Goal: Task Accomplishment & Management: Use online tool/utility

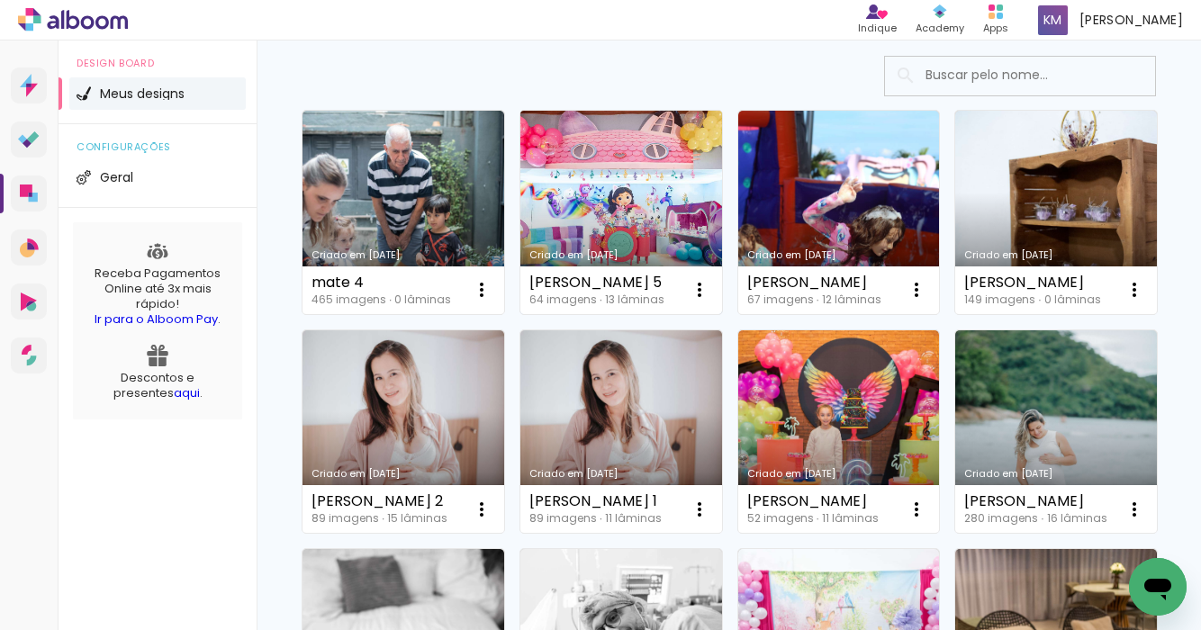
scroll to position [222, 0]
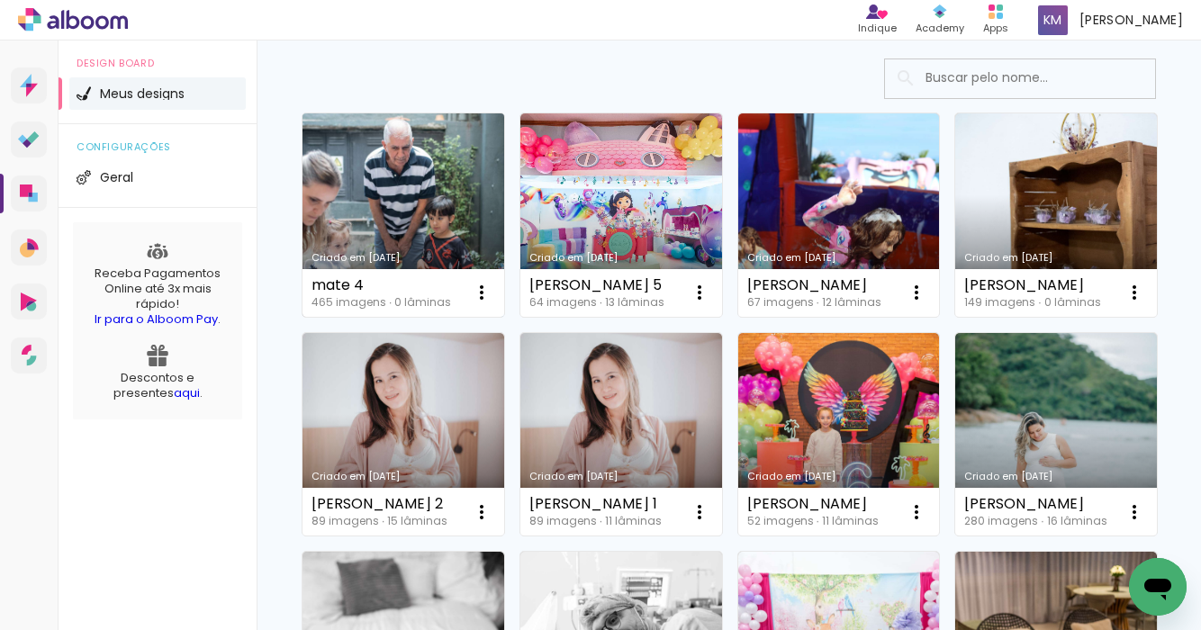
click at [386, 230] on link "Criado em [DATE]" at bounding box center [404, 215] width 202 height 204
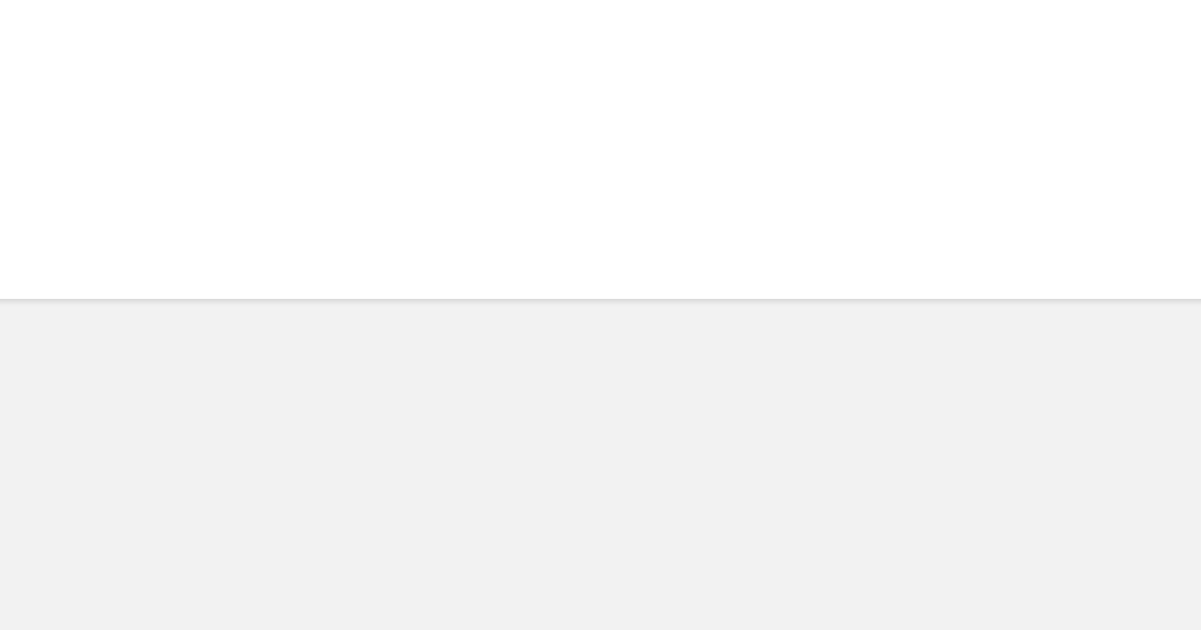
scroll to position [0, 4853]
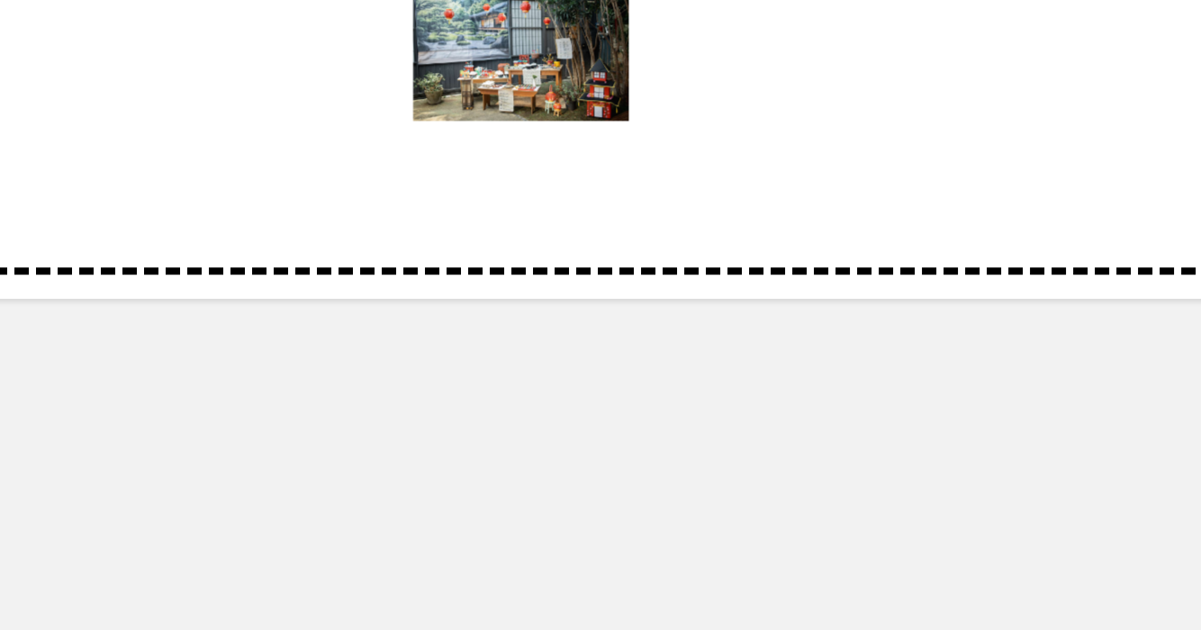
drag, startPoint x: 576, startPoint y: 562, endPoint x: 648, endPoint y: 437, distance: 144.0
click at [648, 437] on quentale-workspace at bounding box center [600, 315] width 1201 height 630
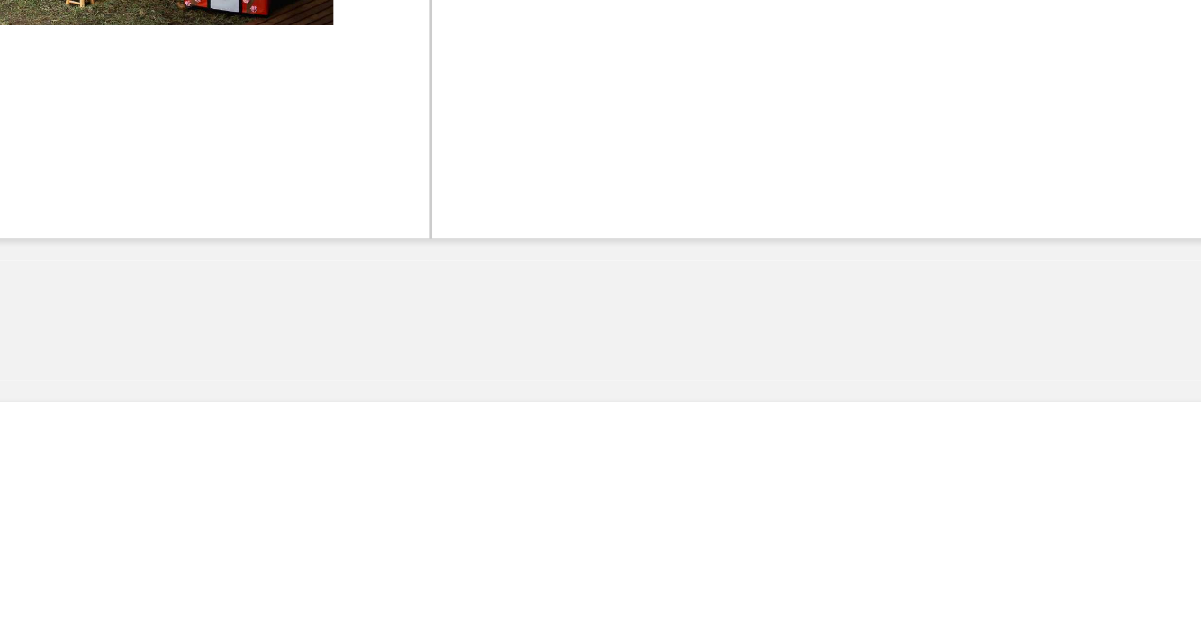
scroll to position [0, 5196]
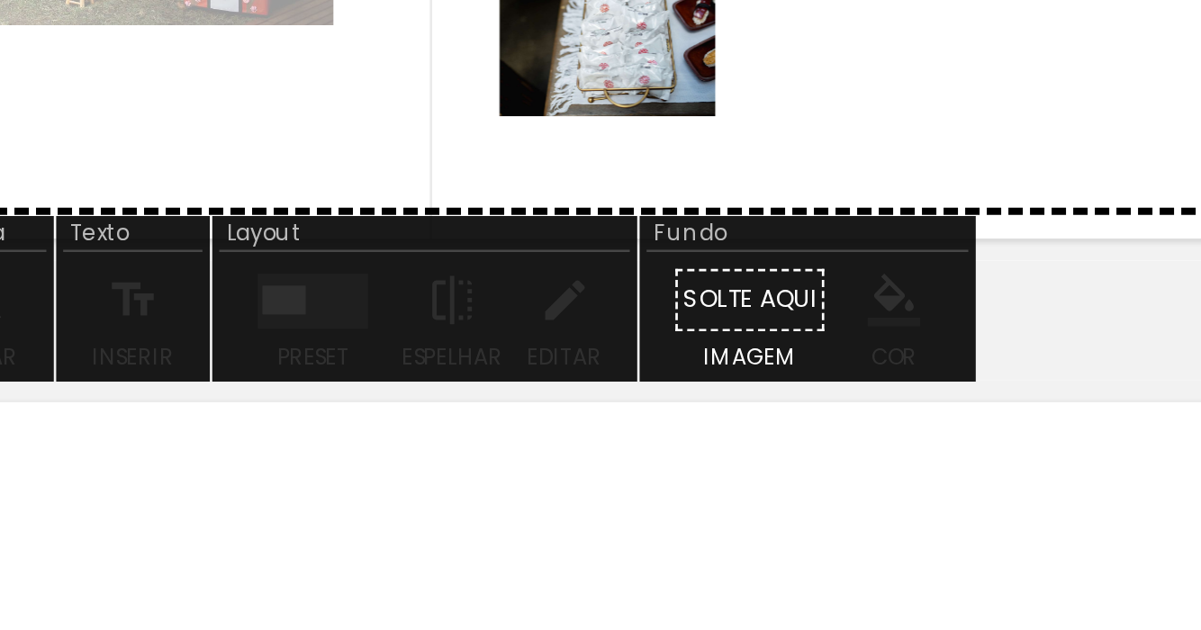
drag, startPoint x: 639, startPoint y: 564, endPoint x: 680, endPoint y: 435, distance: 135.0
click at [680, 435] on quentale-workspace at bounding box center [600, 315] width 1201 height 630
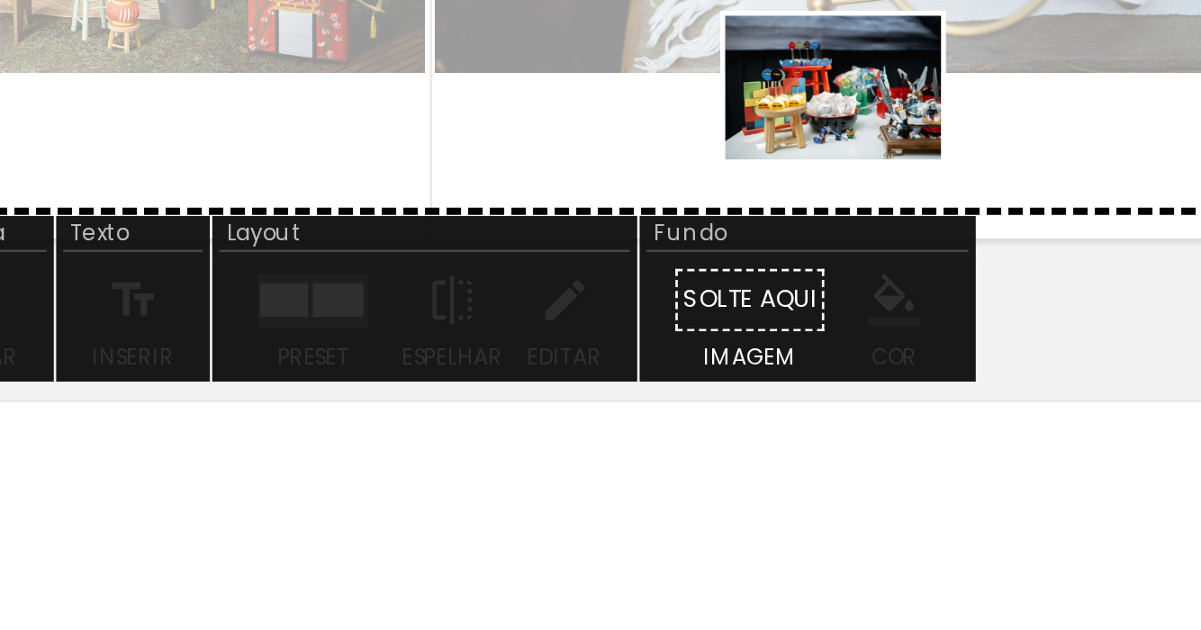
drag, startPoint x: 741, startPoint y: 577, endPoint x: 766, endPoint y: 443, distance: 136.4
click at [766, 443] on quentale-workspace at bounding box center [600, 315] width 1201 height 630
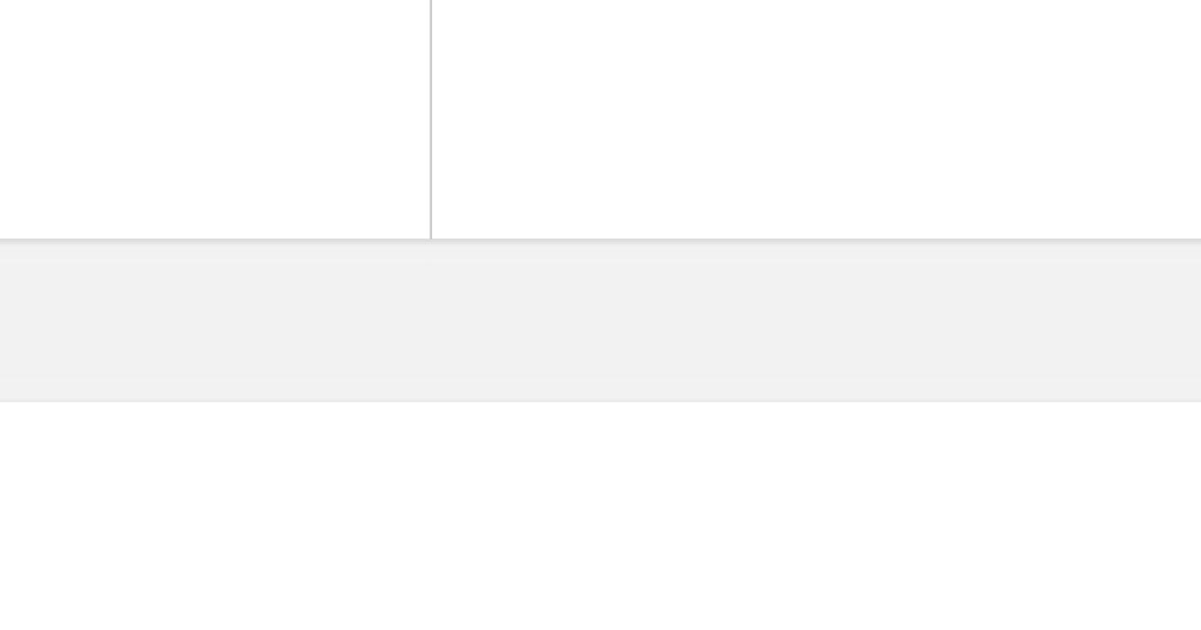
scroll to position [0, 5553]
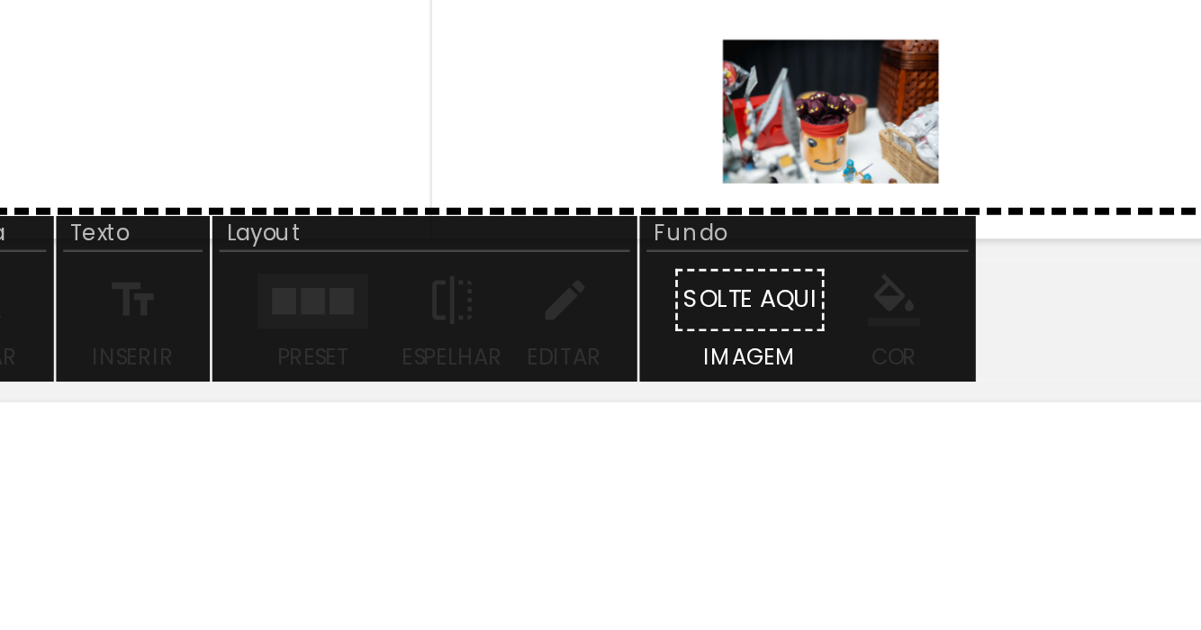
drag, startPoint x: 774, startPoint y: 583, endPoint x: 764, endPoint y: 460, distance: 122.9
click at [764, 460] on quentale-workspace at bounding box center [600, 315] width 1201 height 630
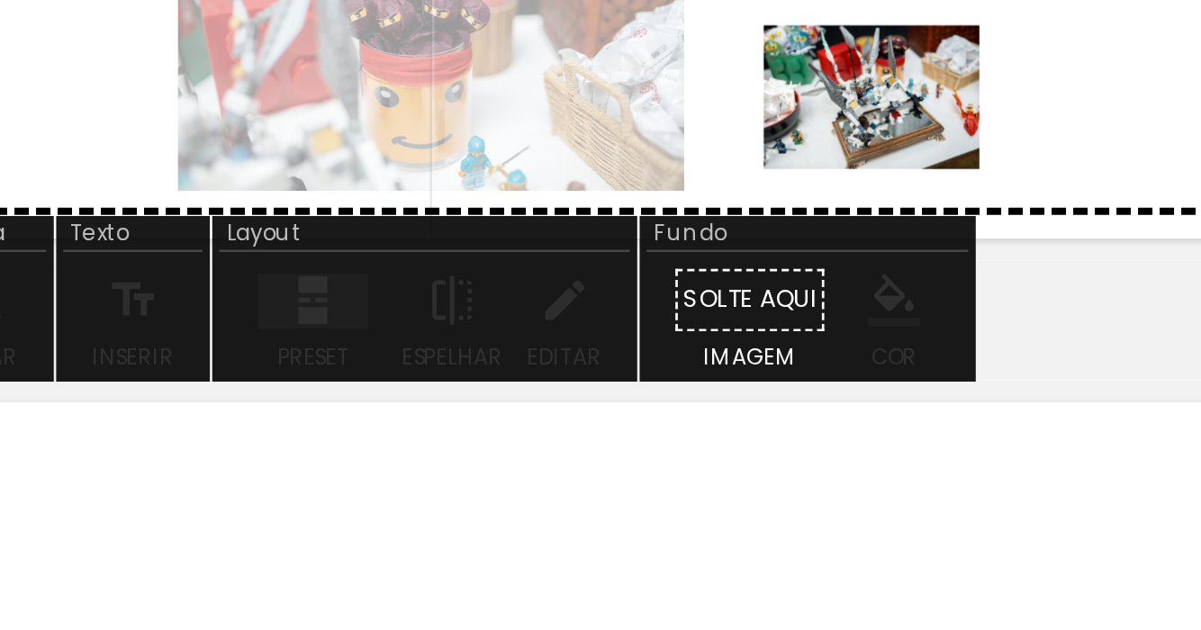
drag, startPoint x: 693, startPoint y: 572, endPoint x: 779, endPoint y: 455, distance: 145.5
click at [779, 455] on quentale-workspace at bounding box center [600, 315] width 1201 height 630
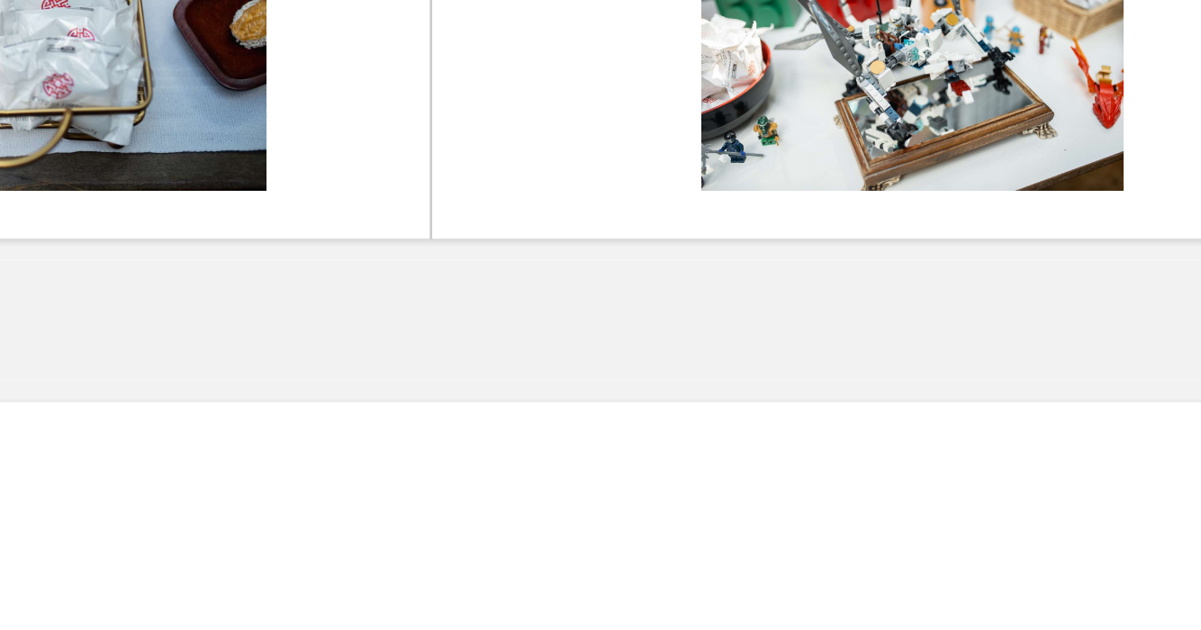
scroll to position [0, 5881]
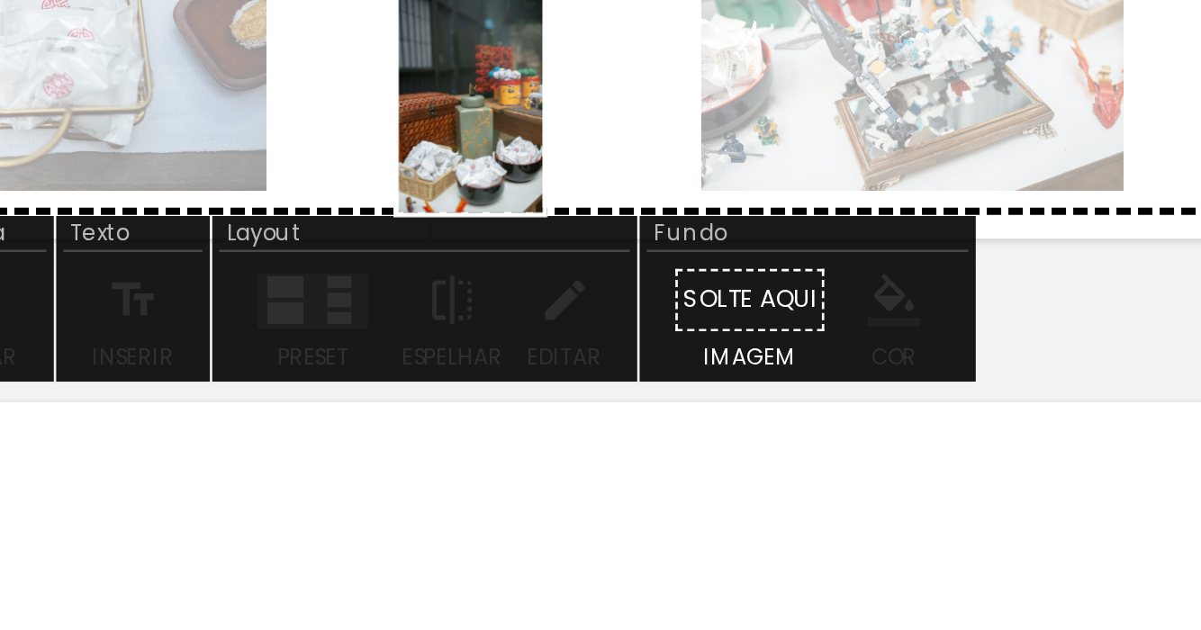
drag, startPoint x: 565, startPoint y: 573, endPoint x: 646, endPoint y: 438, distance: 157.5
click at [646, 438] on quentale-workspace at bounding box center [600, 315] width 1201 height 630
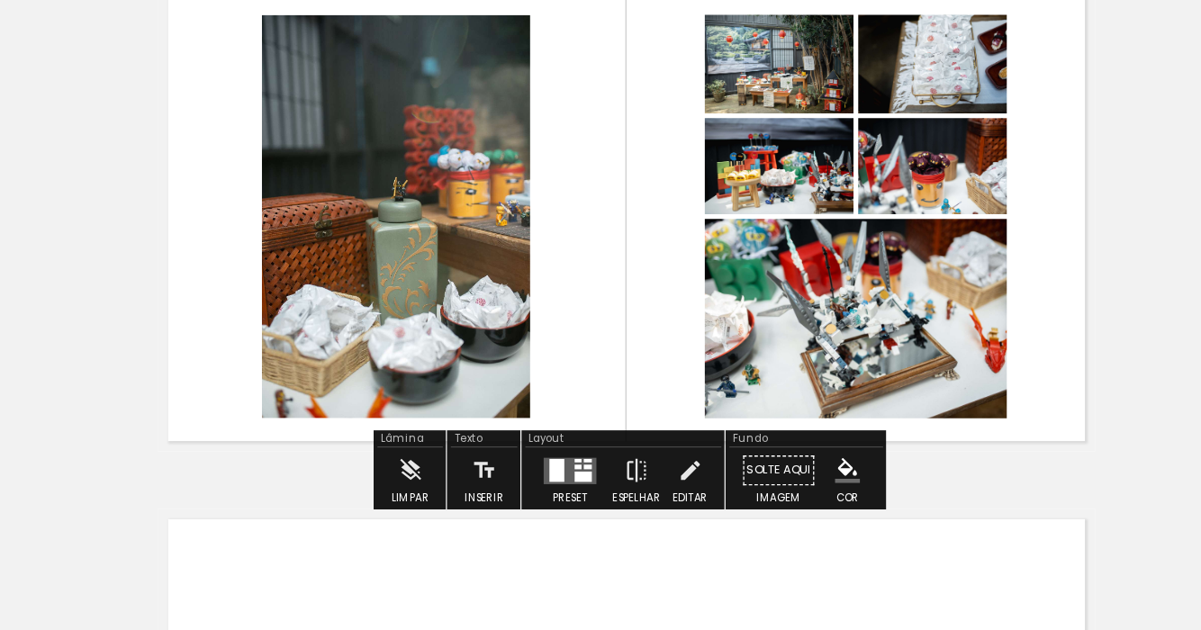
scroll to position [0, 0]
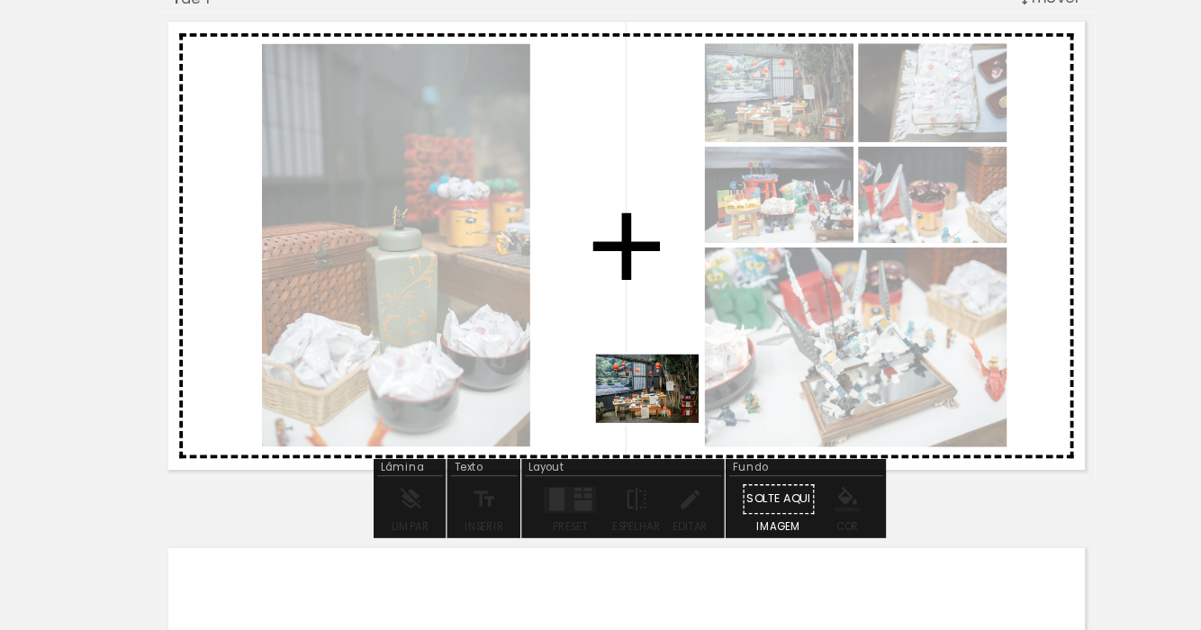
drag, startPoint x: 845, startPoint y: 582, endPoint x: 630, endPoint y: 467, distance: 243.4
click at [630, 467] on quentale-workspace at bounding box center [600, 315] width 1201 height 630
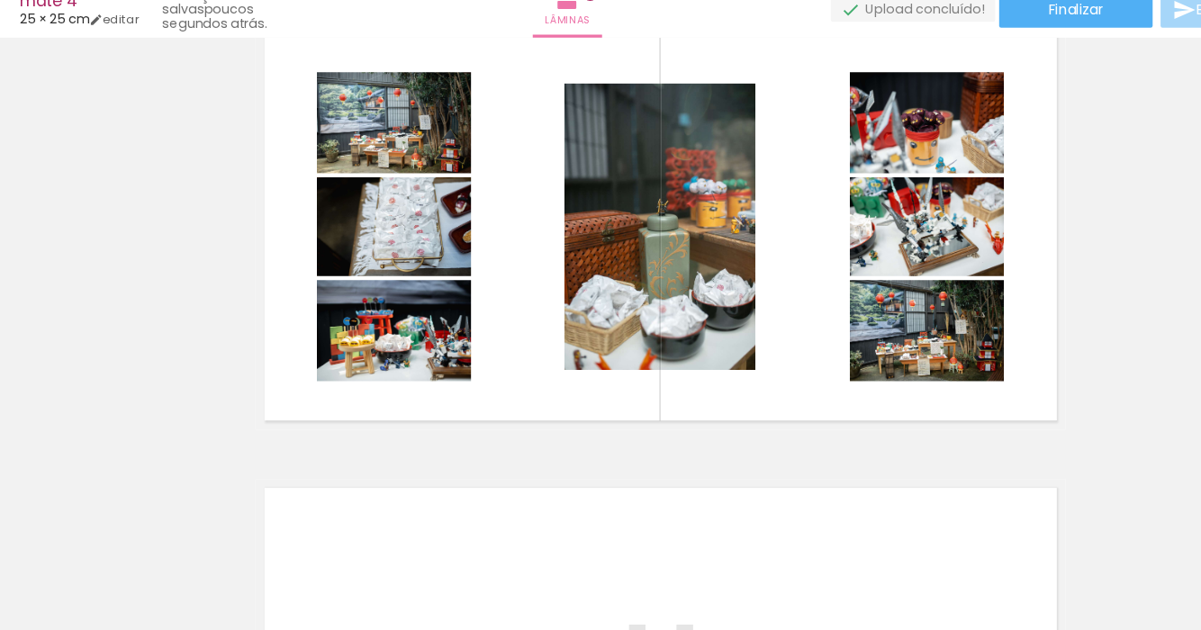
scroll to position [55, 0]
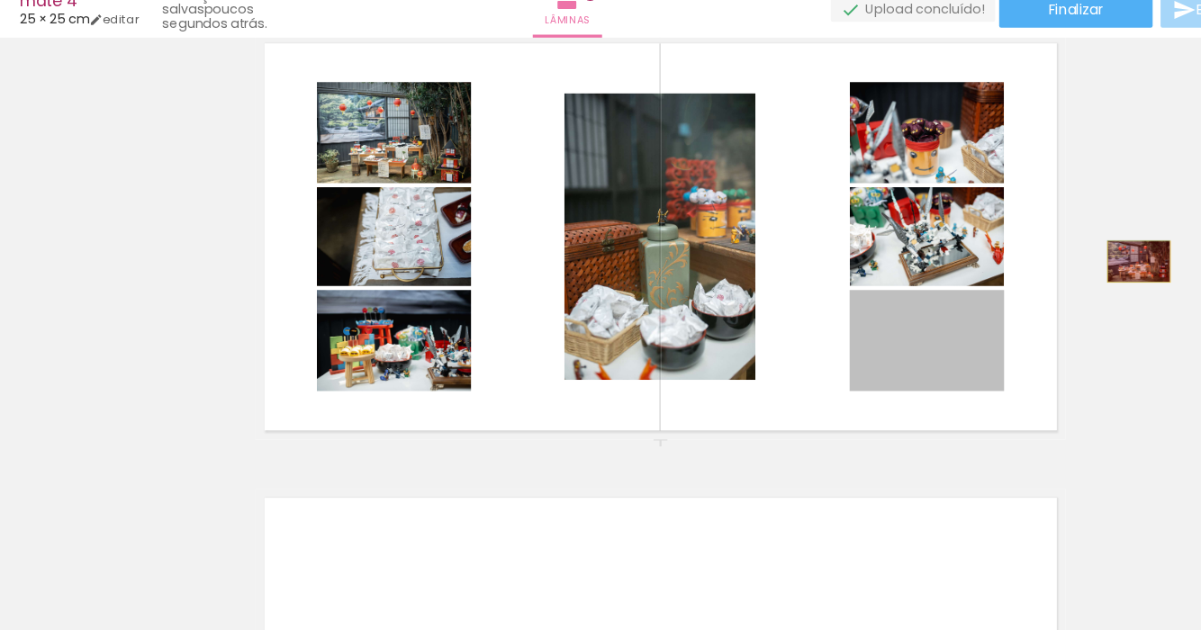
drag, startPoint x: 869, startPoint y: 390, endPoint x: 1036, endPoint y: 293, distance: 192.9
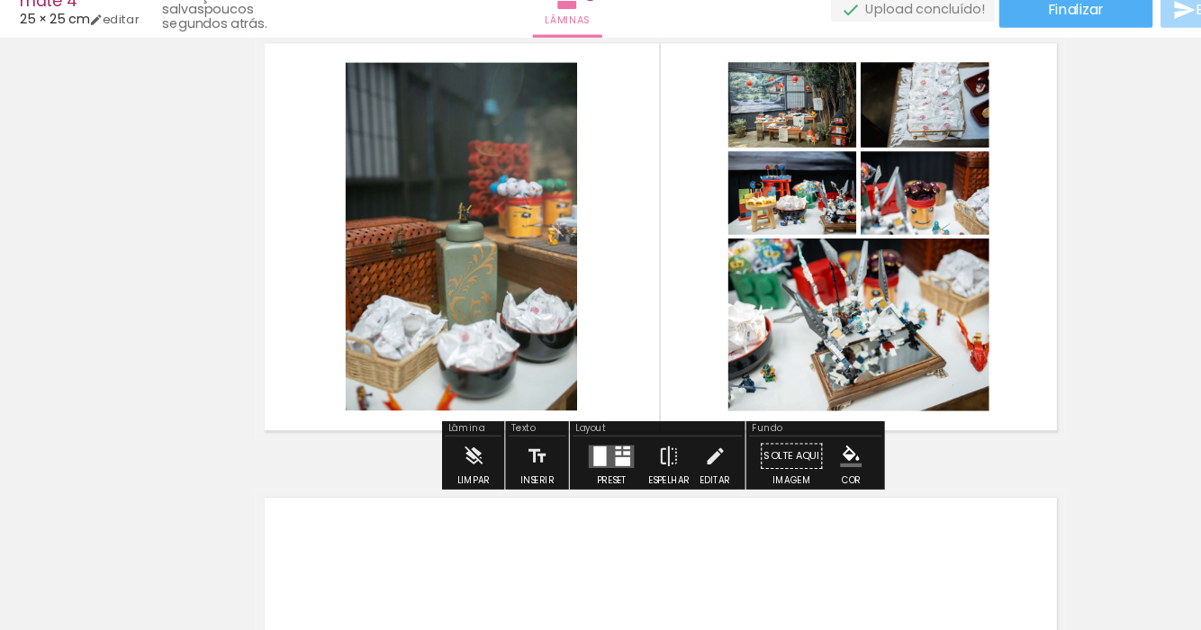
scroll to position [0, 6631]
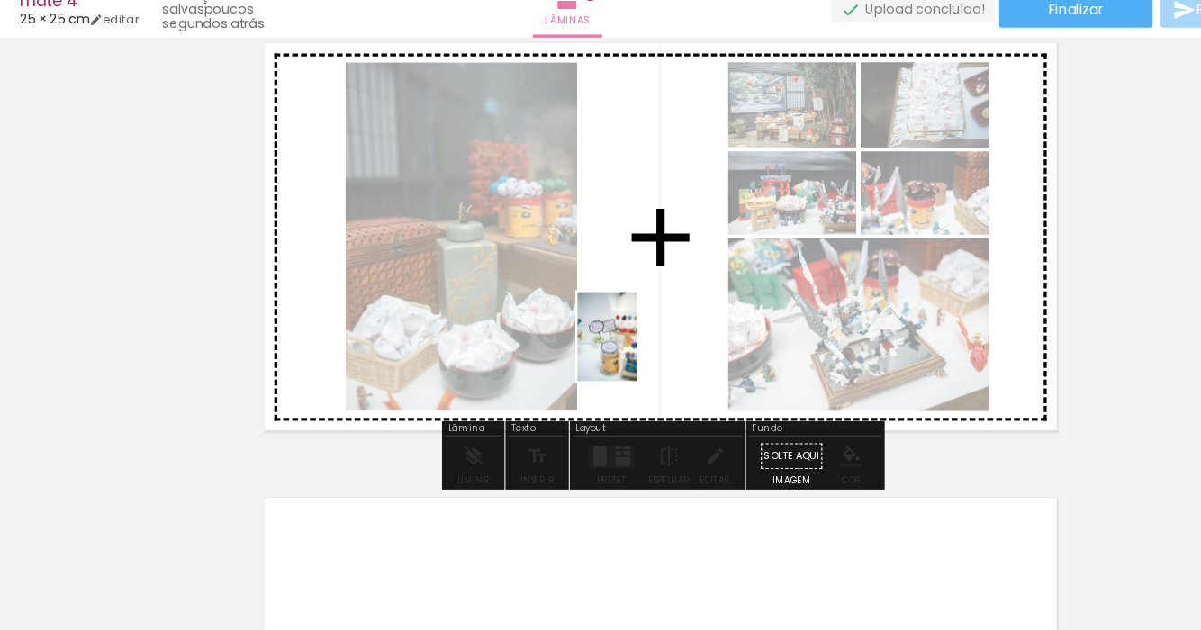
drag, startPoint x: 600, startPoint y: 577, endPoint x: 578, endPoint y: 375, distance: 203.8
click at [578, 375] on quentale-workspace at bounding box center [600, 315] width 1201 height 630
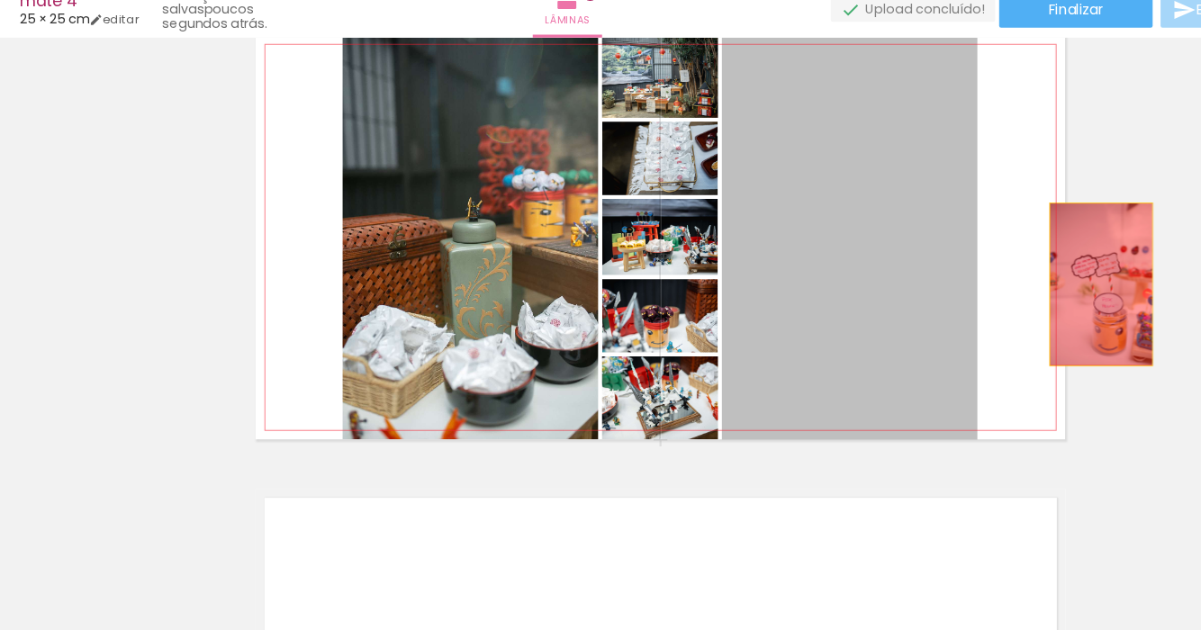
drag, startPoint x: 819, startPoint y: 395, endPoint x: 1013, endPoint y: 308, distance: 213.2
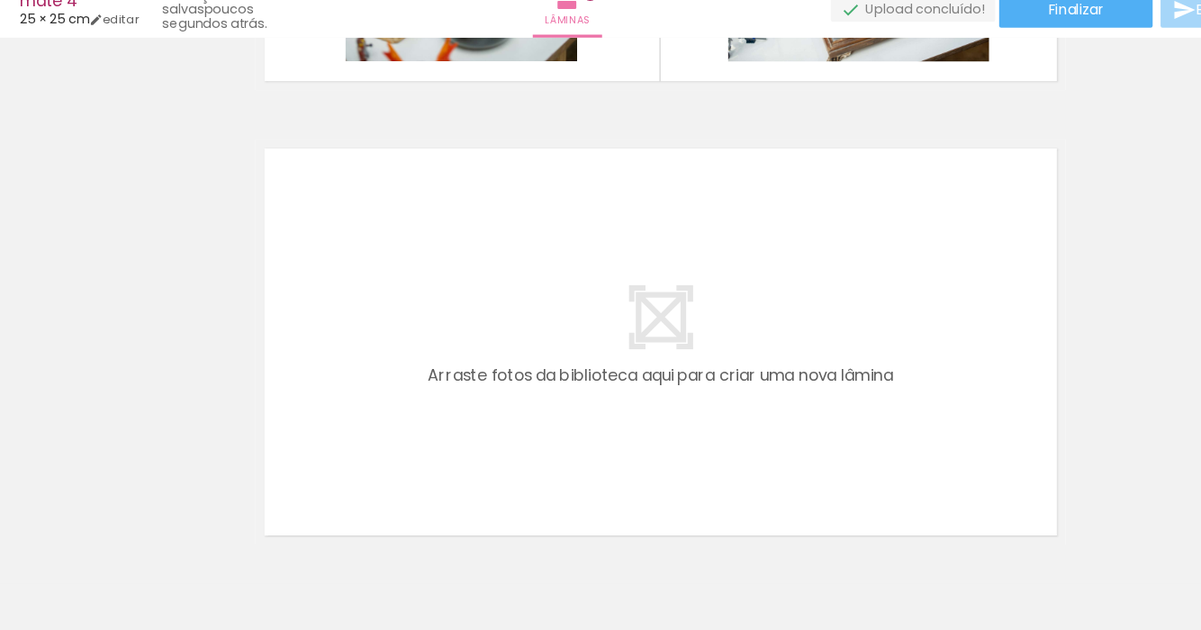
scroll to position [0, 5289]
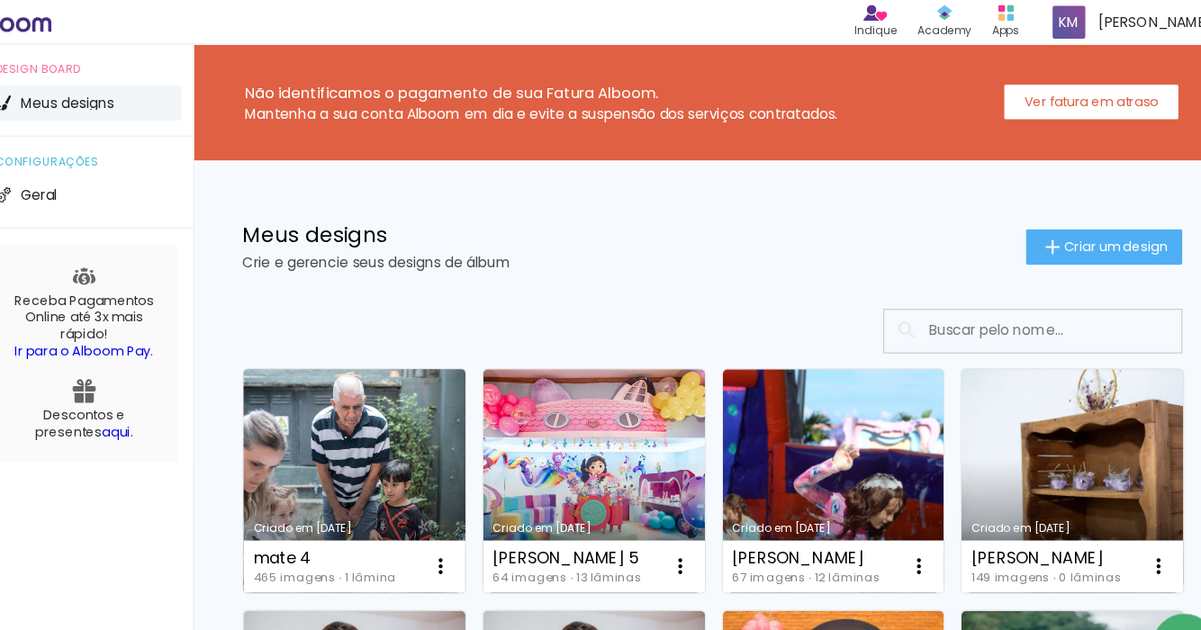
click at [404, 448] on link "Criado em [DATE]" at bounding box center [404, 438] width 202 height 204
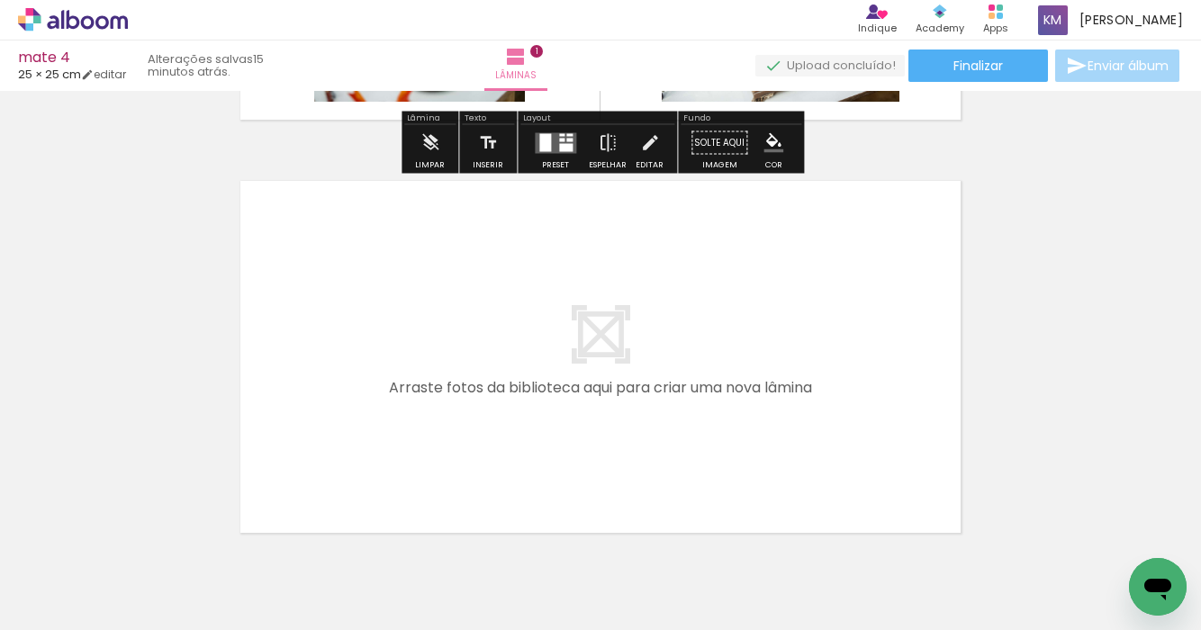
scroll to position [414, 0]
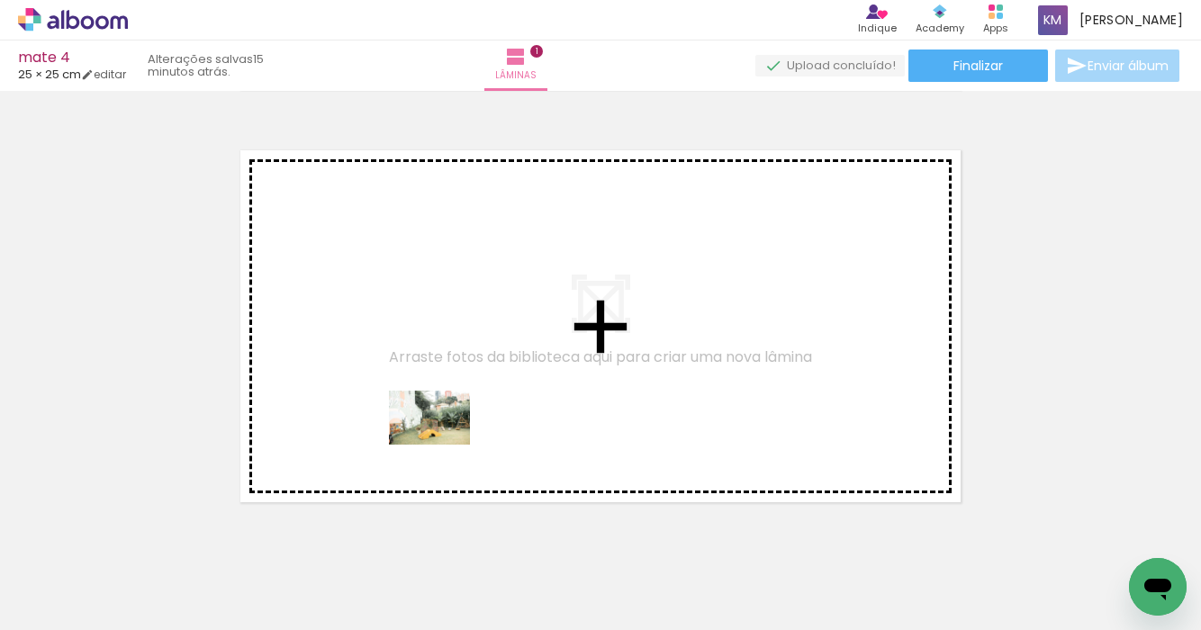
drag, startPoint x: 378, startPoint y: 570, endPoint x: 442, endPoint y: 443, distance: 142.2
click at [442, 443] on quentale-workspace at bounding box center [600, 315] width 1201 height 630
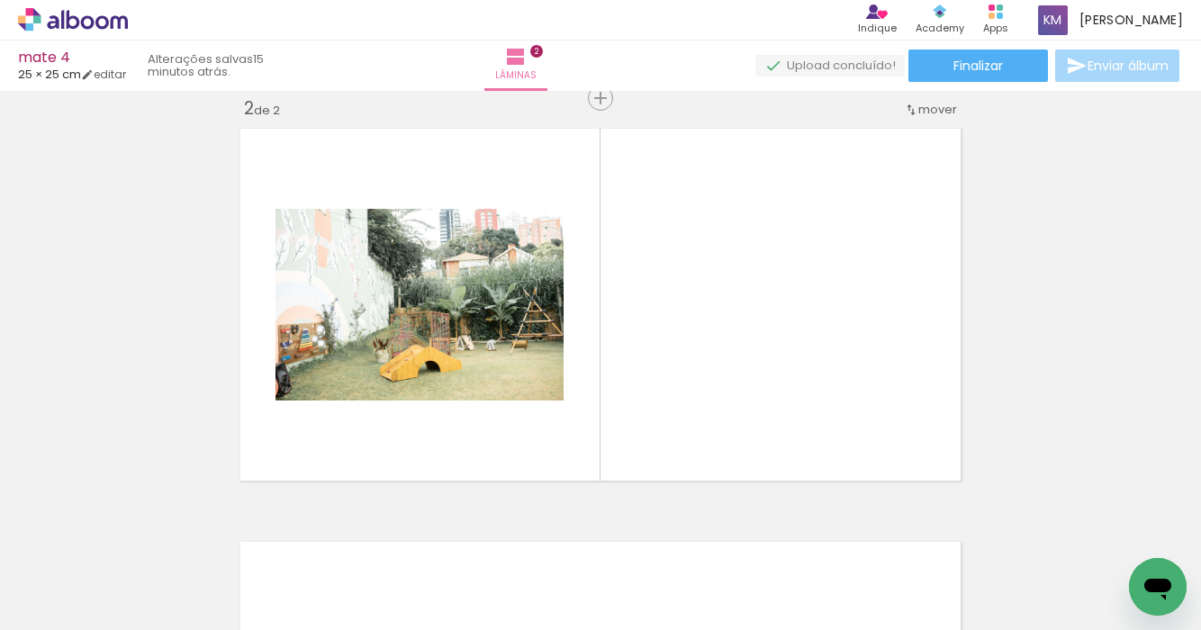
scroll to position [0, 614]
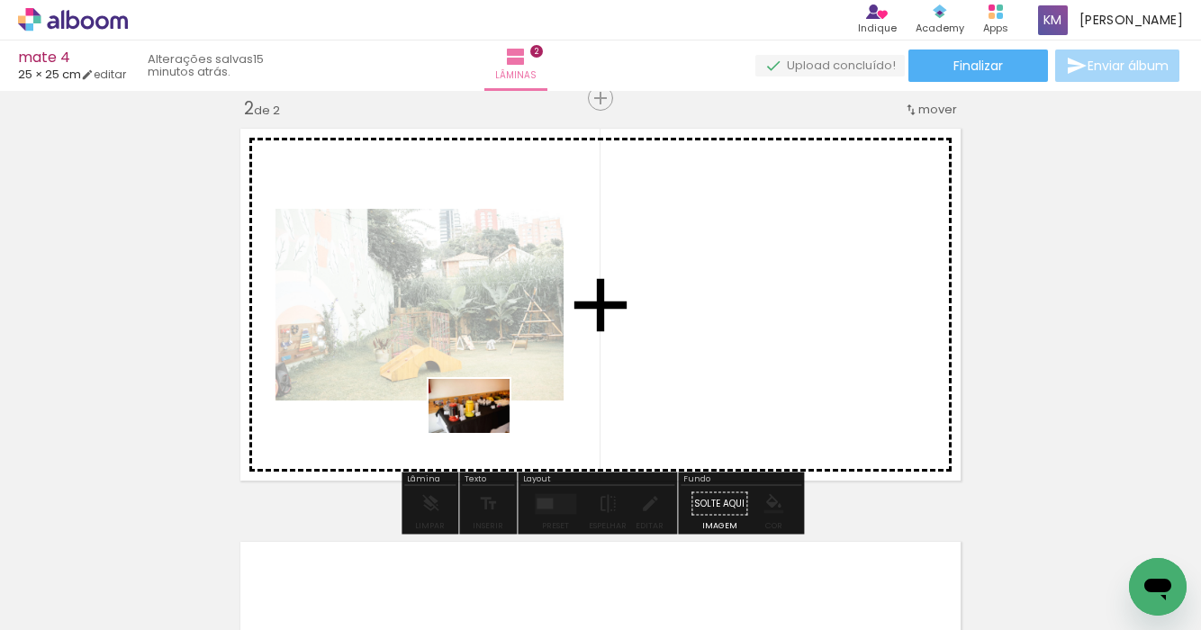
drag, startPoint x: 278, startPoint y: 568, endPoint x: 483, endPoint y: 431, distance: 246.0
click at [483, 432] on quentale-workspace at bounding box center [600, 315] width 1201 height 630
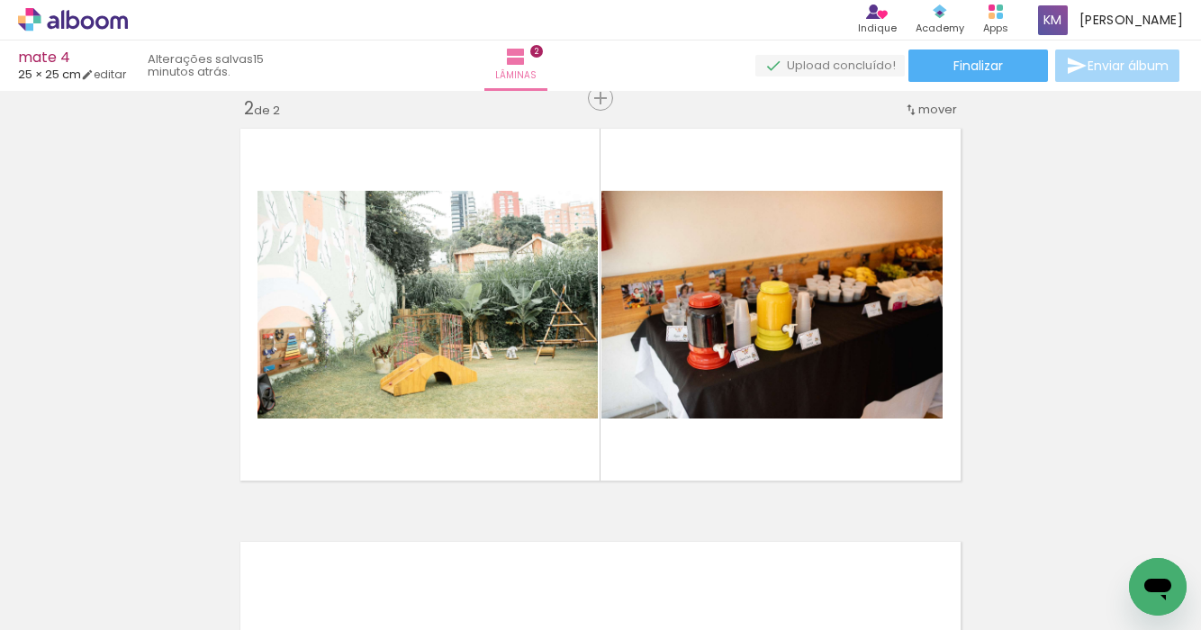
scroll to position [0, 778]
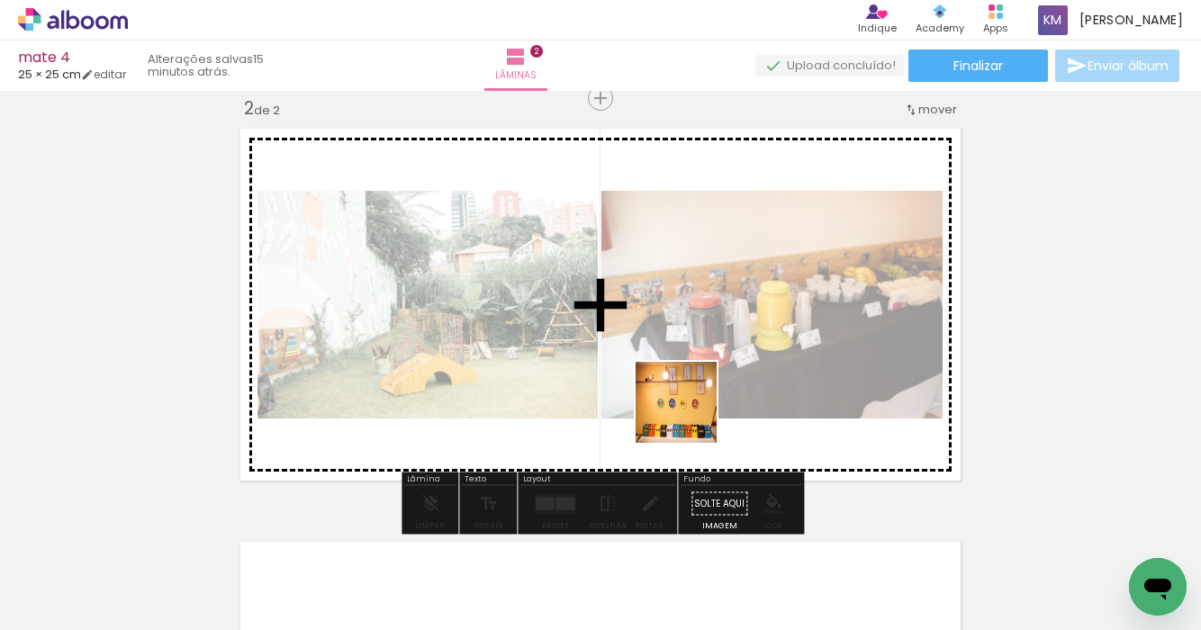
drag, startPoint x: 622, startPoint y: 566, endPoint x: 690, endPoint y: 416, distance: 164.0
click at [690, 416] on quentale-workspace at bounding box center [600, 315] width 1201 height 630
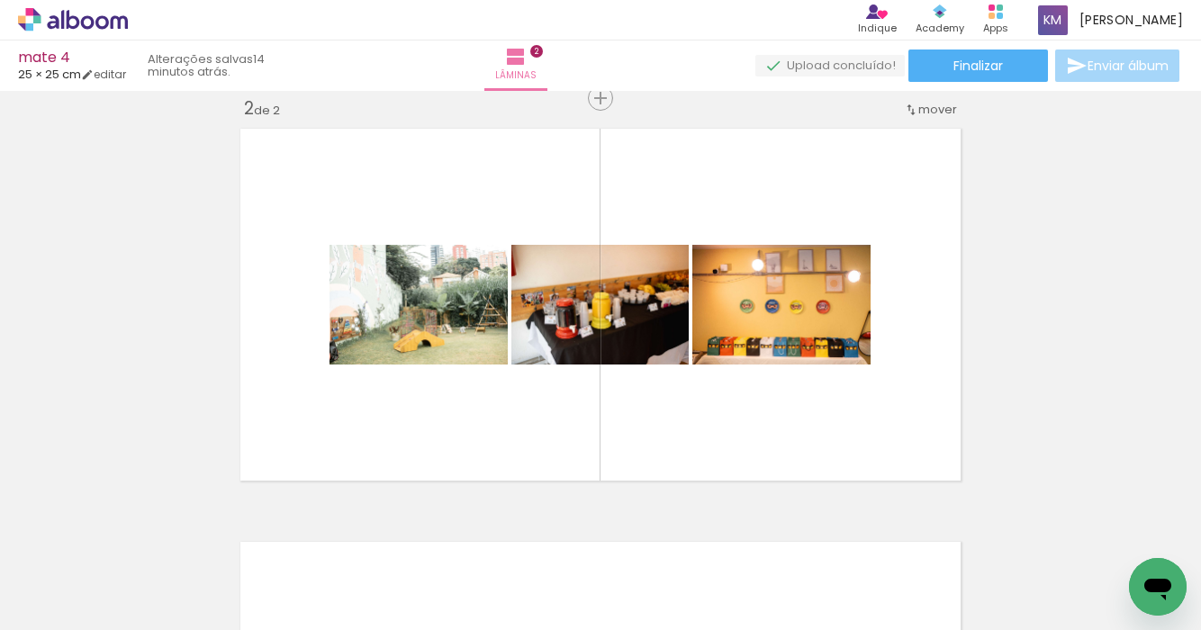
scroll to position [0, 6188]
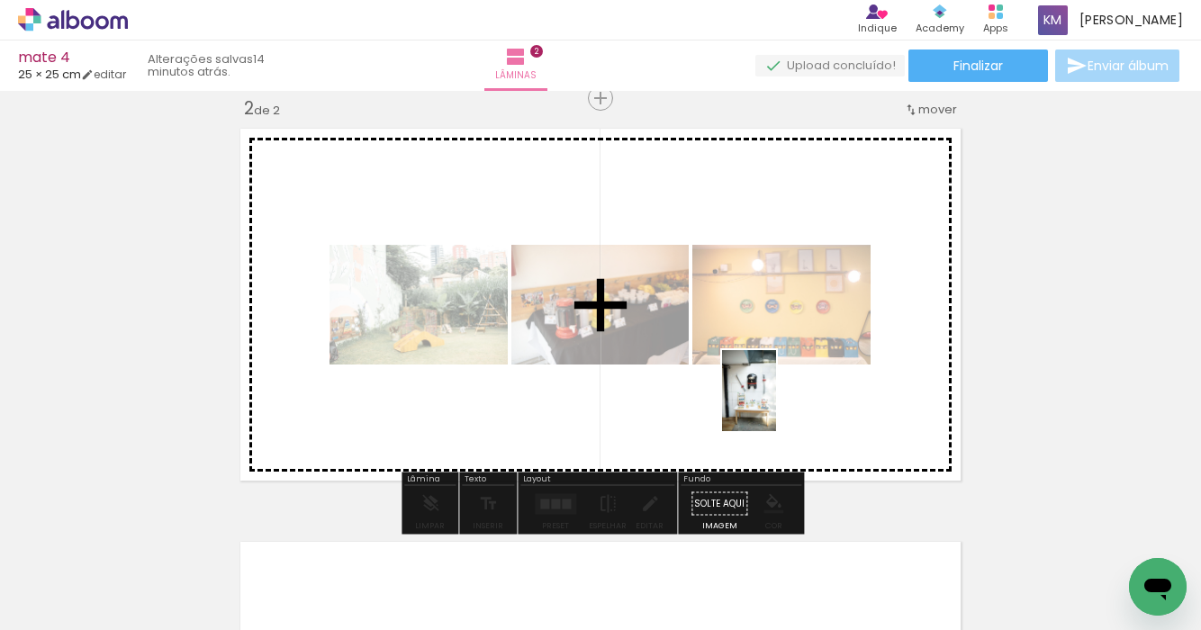
drag, startPoint x: 762, startPoint y: 531, endPoint x: 776, endPoint y: 403, distance: 129.6
click at [776, 403] on quentale-workspace at bounding box center [600, 315] width 1201 height 630
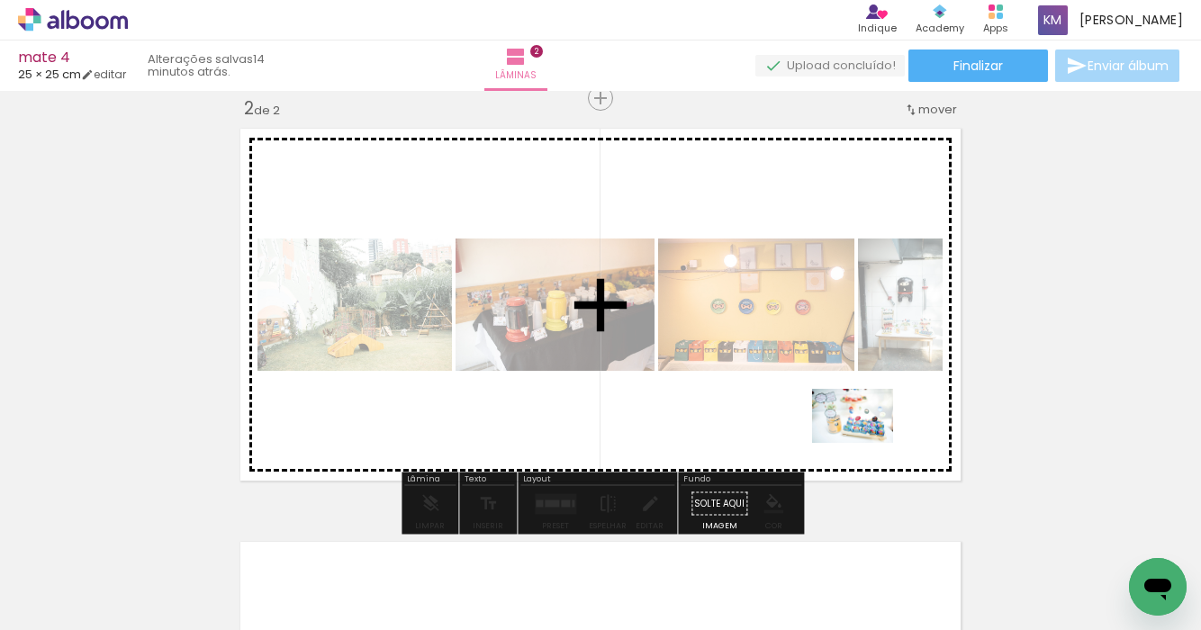
drag, startPoint x: 983, startPoint y: 575, endPoint x: 865, endPoint y: 440, distance: 179.4
click at [865, 440] on quentale-workspace at bounding box center [600, 315] width 1201 height 630
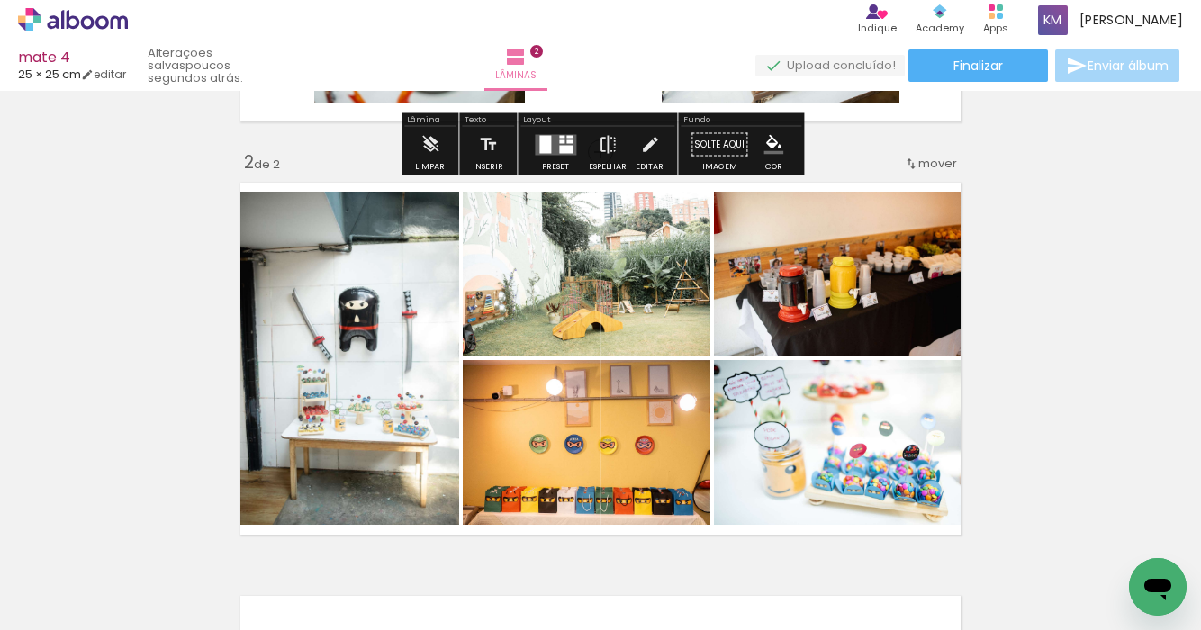
scroll to position [385, 0]
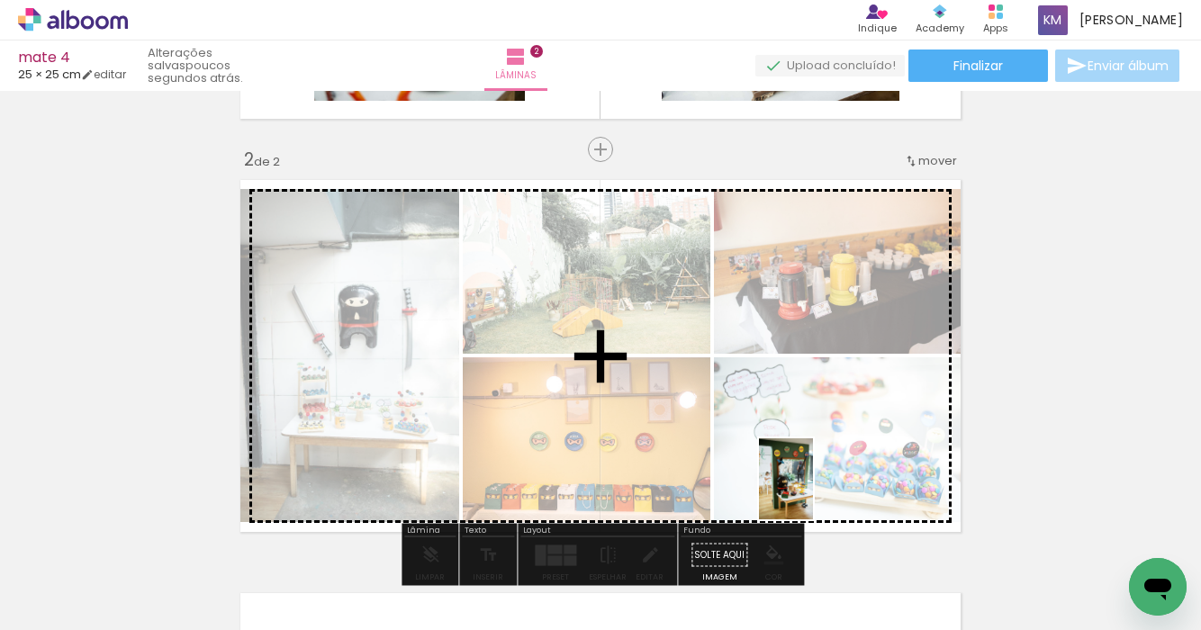
drag, startPoint x: 799, startPoint y: 579, endPoint x: 813, endPoint y: 492, distance: 88.5
click at [813, 492] on quentale-workspace at bounding box center [600, 315] width 1201 height 630
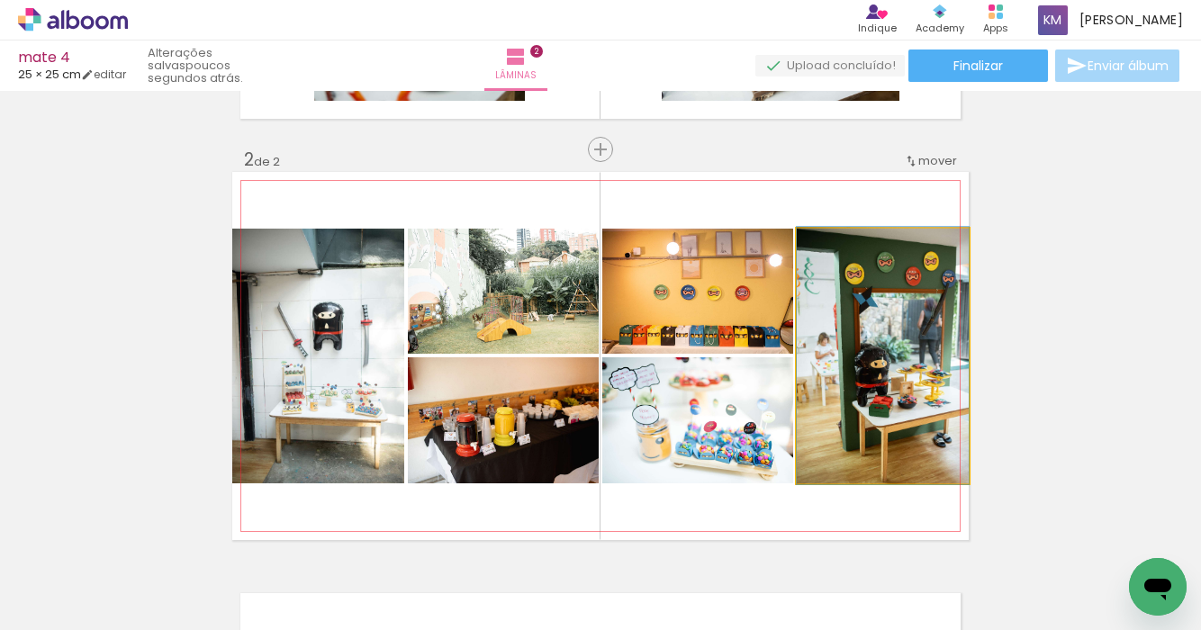
click at [870, 439] on quentale-photo at bounding box center [883, 356] width 172 height 255
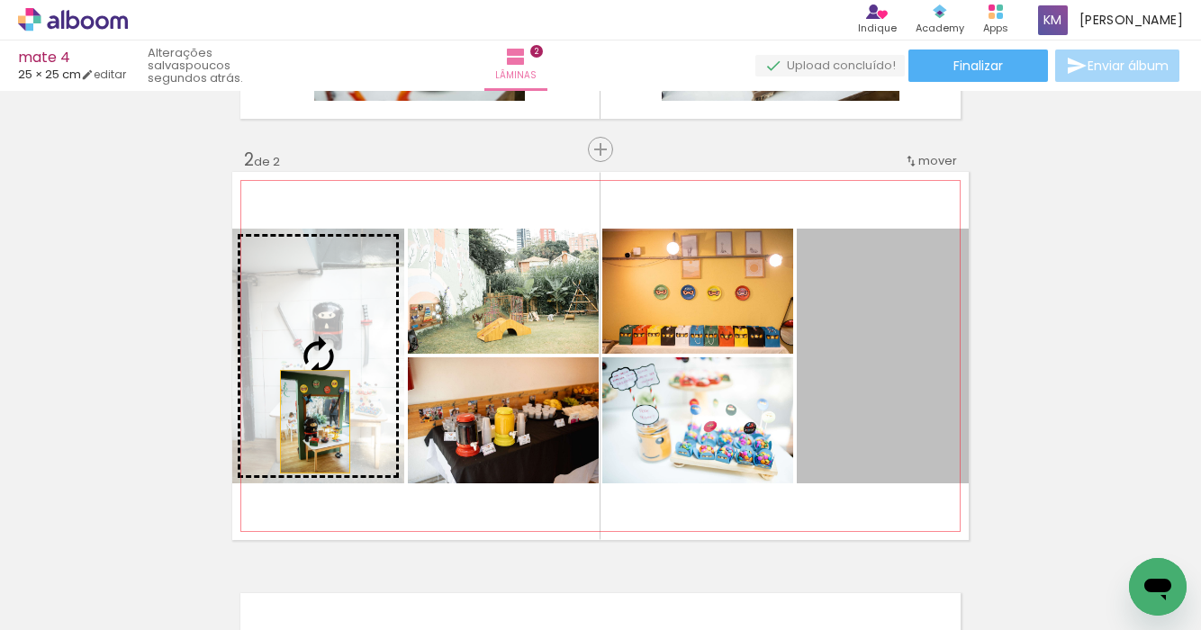
drag, startPoint x: 859, startPoint y: 439, endPoint x: 316, endPoint y: 421, distance: 543.4
click at [0, 0] on slot at bounding box center [0, 0] width 0 height 0
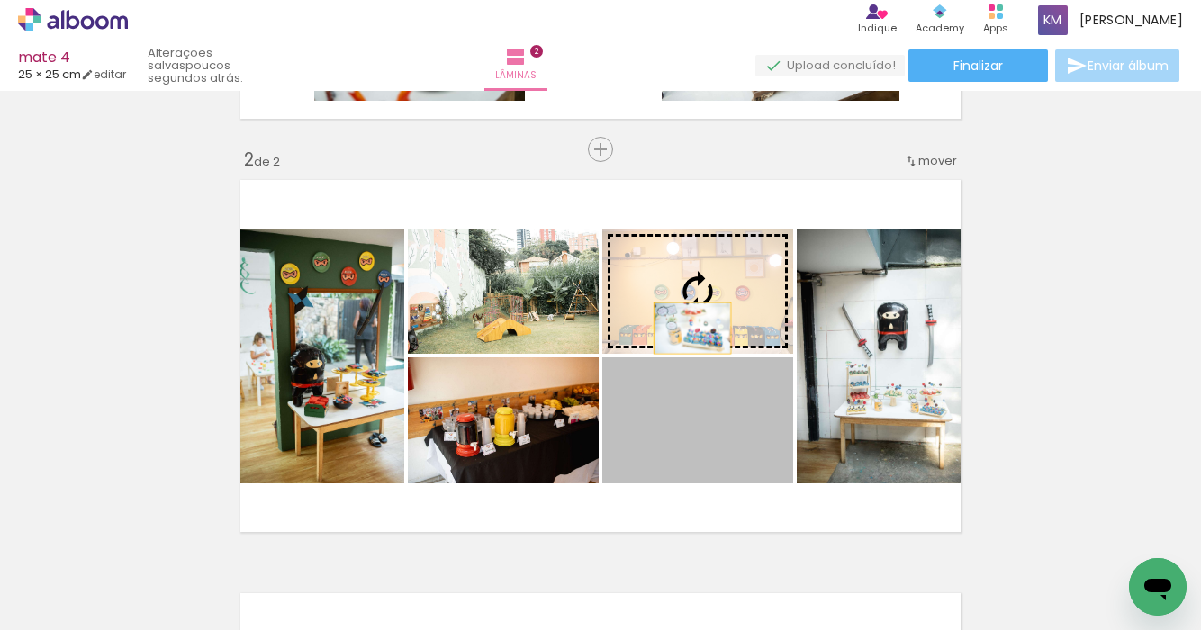
drag, startPoint x: 706, startPoint y: 424, endPoint x: 693, endPoint y: 328, distance: 97.3
click at [0, 0] on slot at bounding box center [0, 0] width 0 height 0
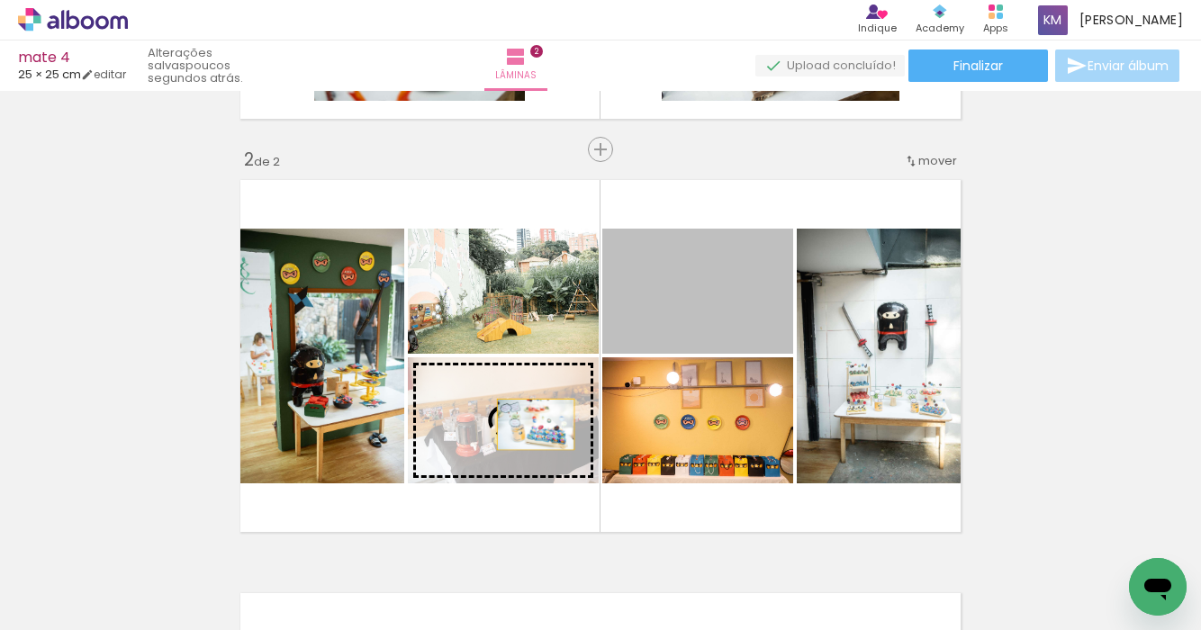
drag, startPoint x: 693, startPoint y: 328, endPoint x: 536, endPoint y: 424, distance: 184.0
click at [0, 0] on slot at bounding box center [0, 0] width 0 height 0
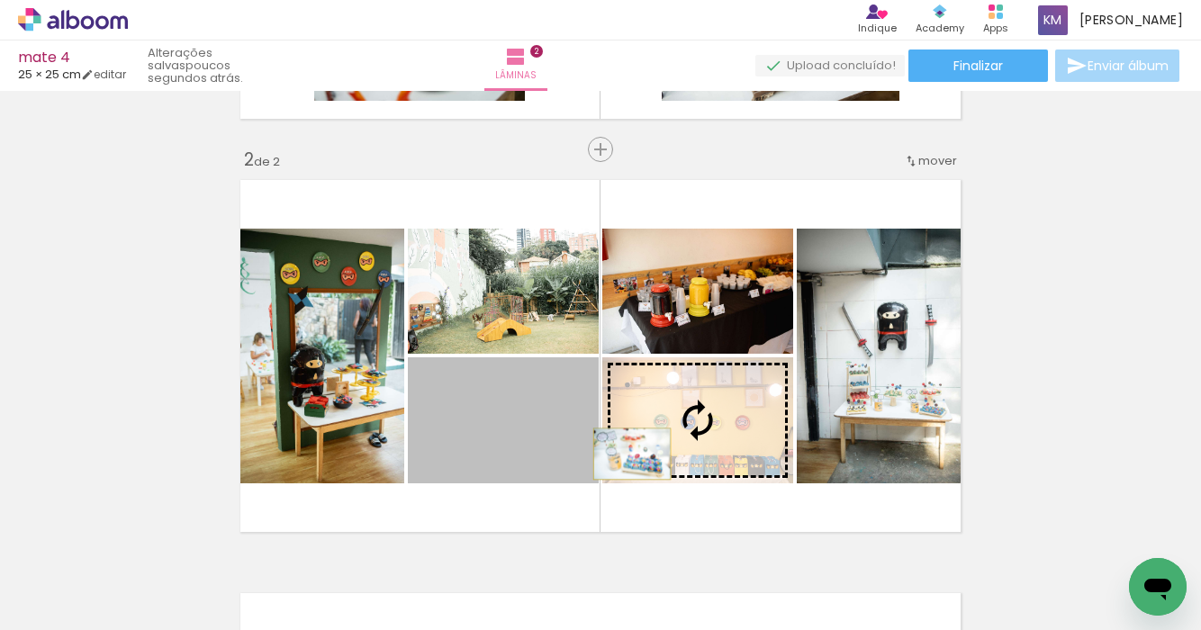
drag, startPoint x: 566, startPoint y: 467, endPoint x: 632, endPoint y: 452, distance: 68.2
click at [0, 0] on slot at bounding box center [0, 0] width 0 height 0
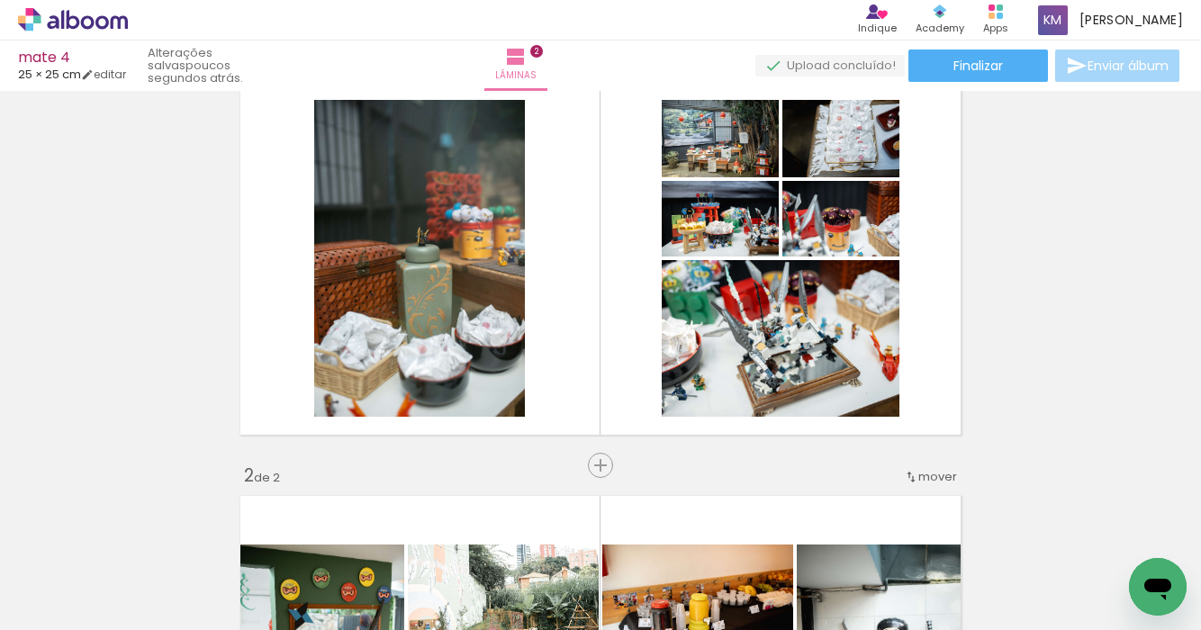
scroll to position [44, 0]
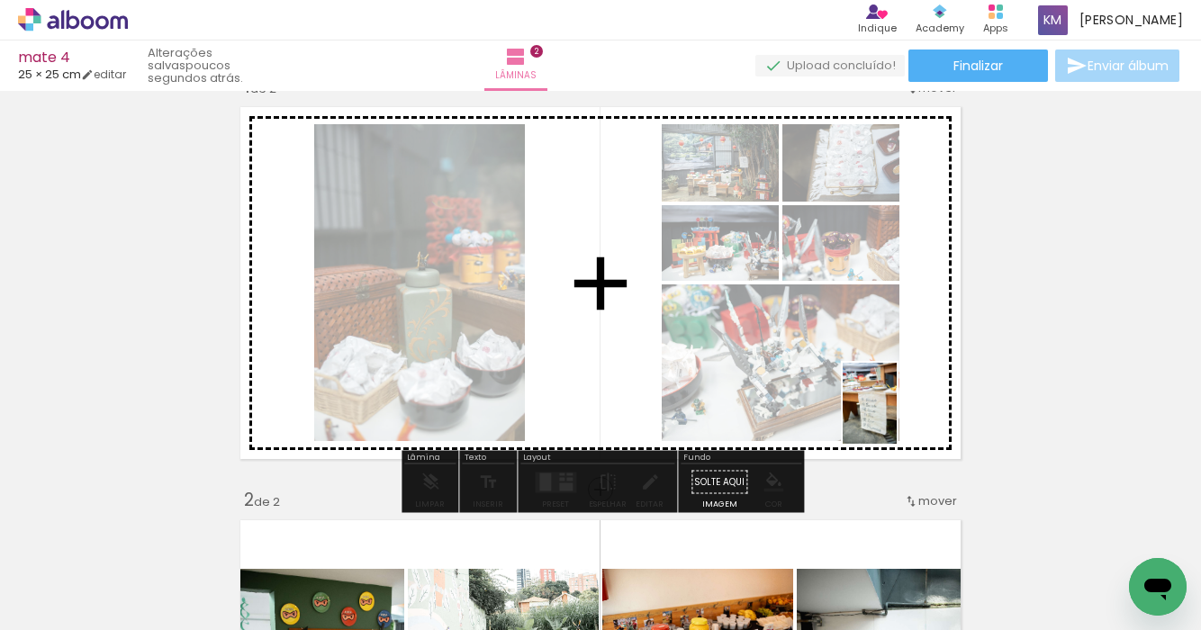
drag, startPoint x: 870, startPoint y: 553, endPoint x: 901, endPoint y: 412, distance: 143.8
click at [901, 412] on quentale-workspace at bounding box center [600, 315] width 1201 height 630
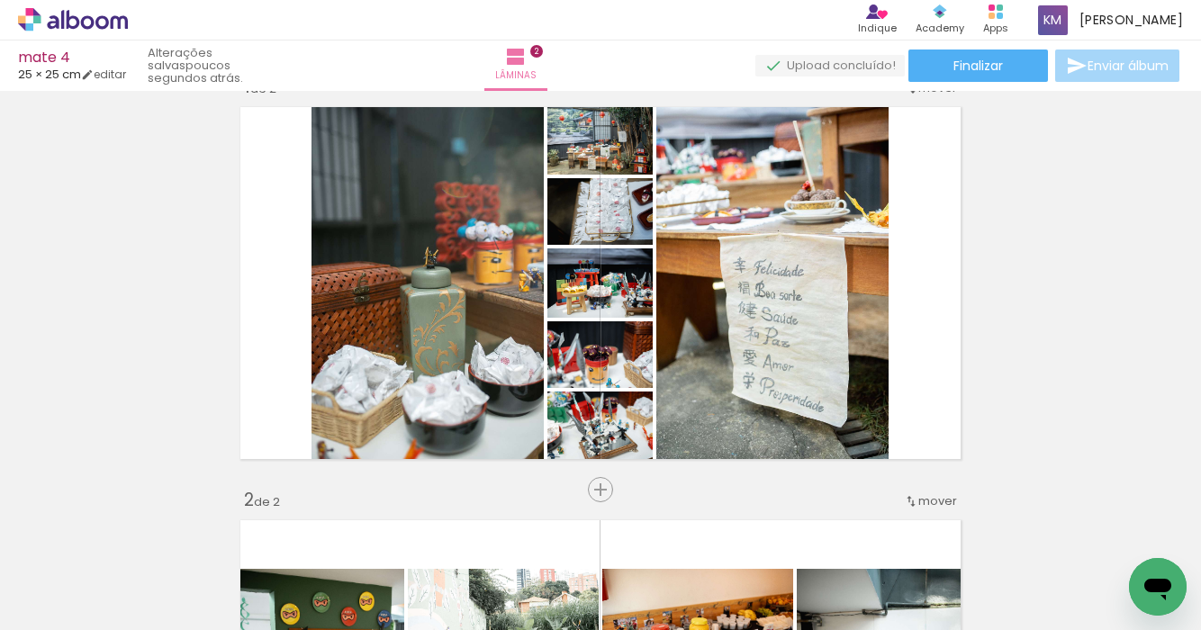
scroll to position [0, 8260]
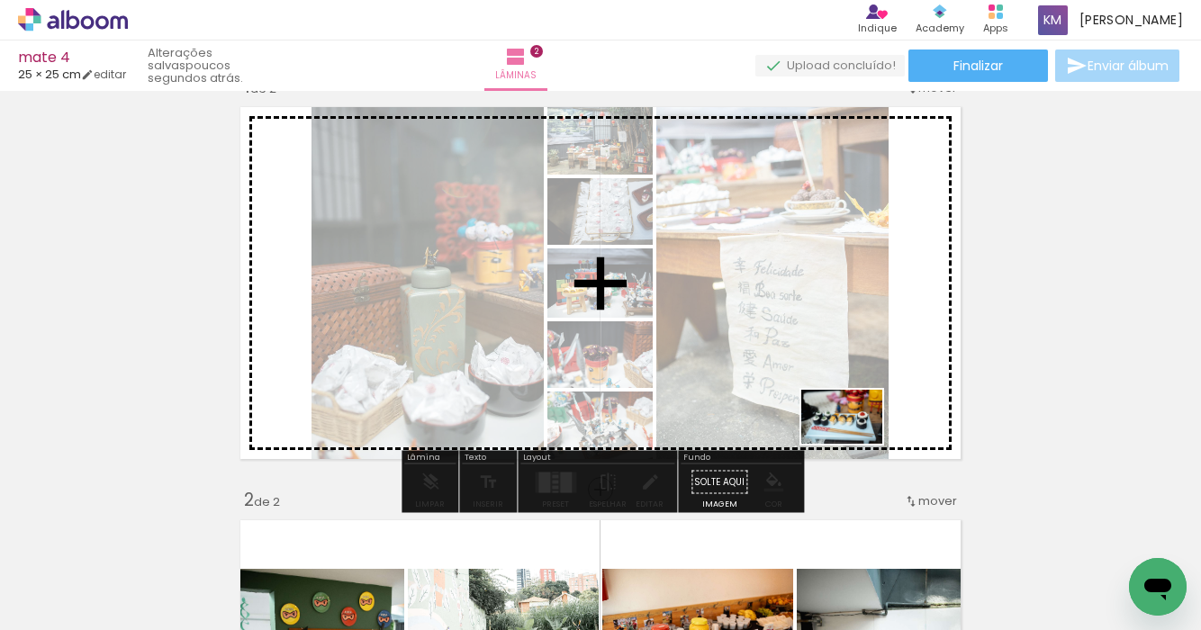
drag, startPoint x: 832, startPoint y: 565, endPoint x: 856, endPoint y: 439, distance: 127.4
click at [856, 439] on quentale-workspace at bounding box center [600, 315] width 1201 height 630
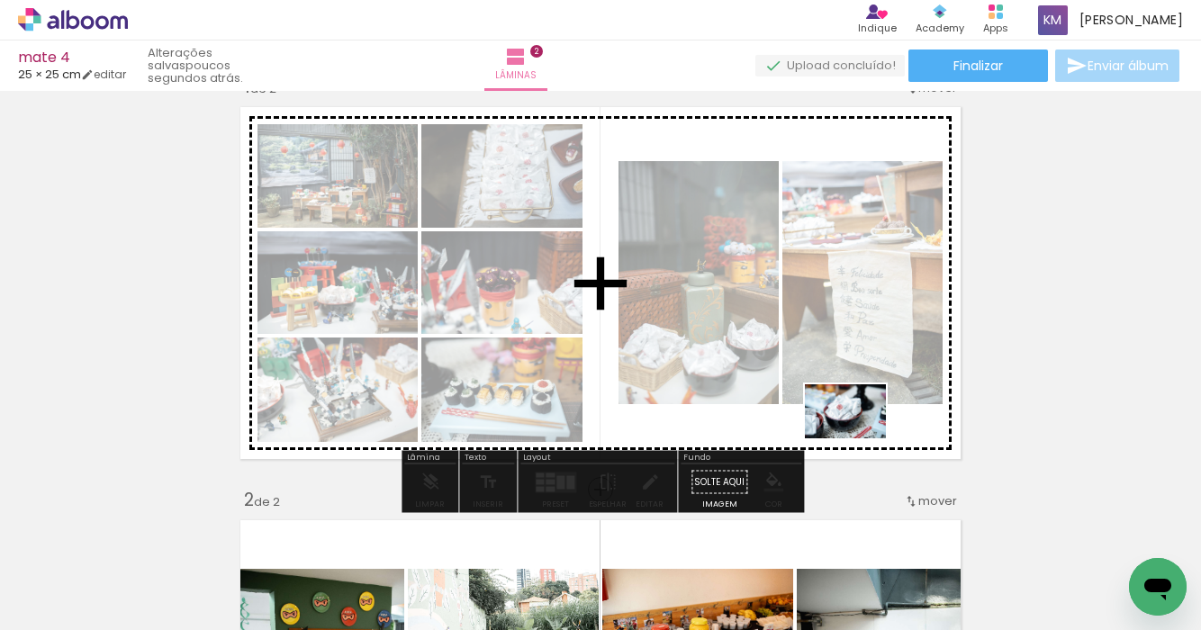
drag, startPoint x: 1012, startPoint y: 560, endPoint x: 859, endPoint y: 437, distance: 196.6
click at [859, 437] on quentale-workspace at bounding box center [600, 315] width 1201 height 630
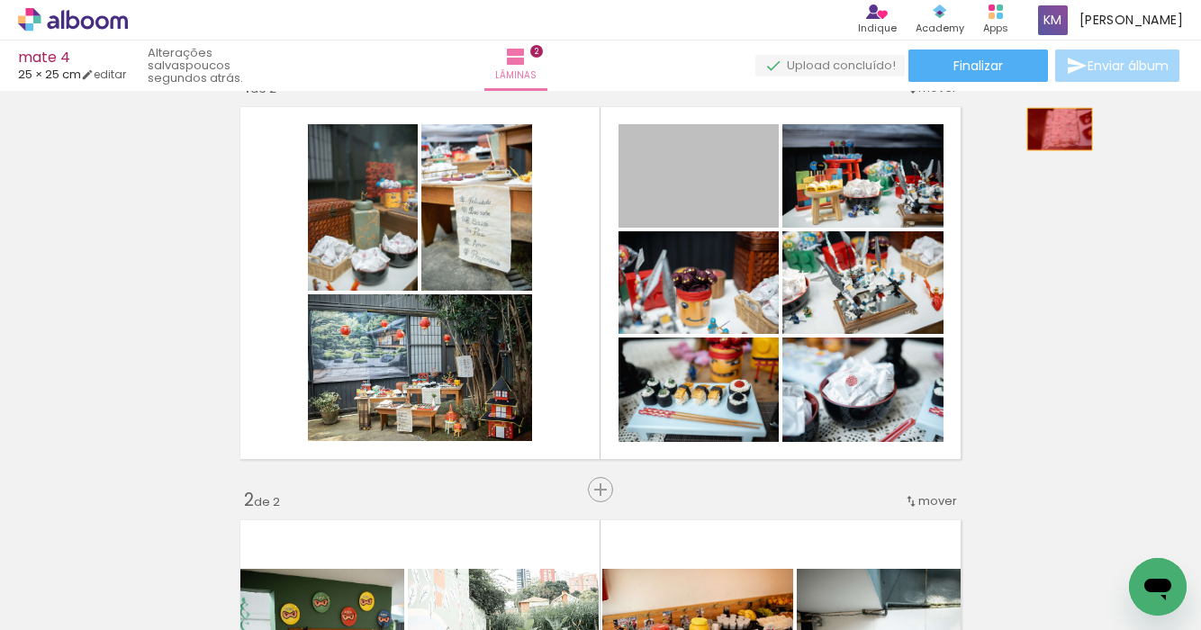
drag, startPoint x: 738, startPoint y: 194, endPoint x: 1053, endPoint y: 148, distance: 317.6
